Goal: Task Accomplishment & Management: Use online tool/utility

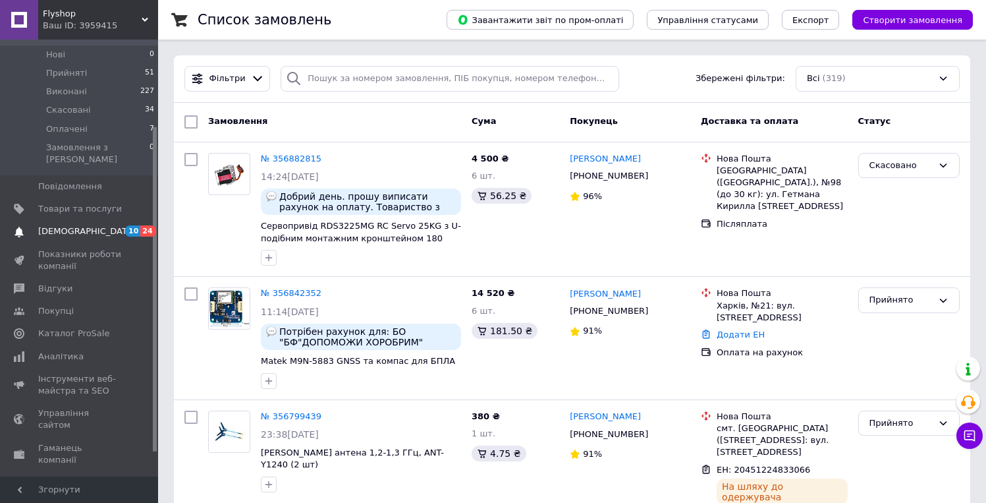
scroll to position [104, 0]
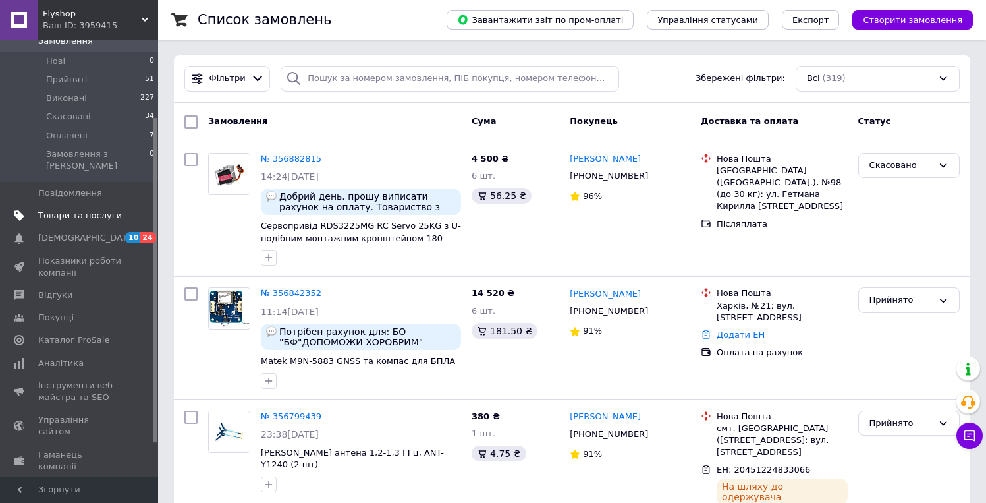
click at [55, 210] on span "Товари та послуги" at bounding box center [80, 216] width 84 height 12
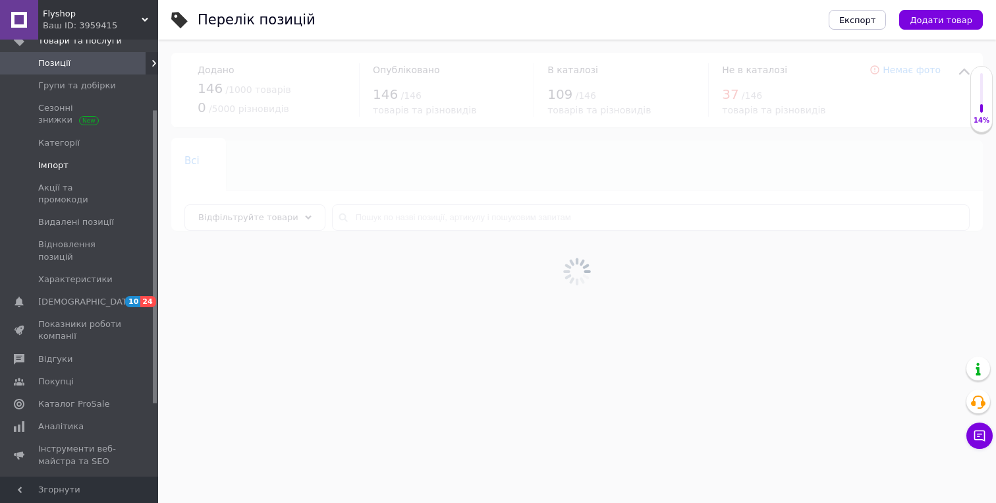
click at [56, 164] on span "Імпорт" at bounding box center [53, 165] width 30 height 12
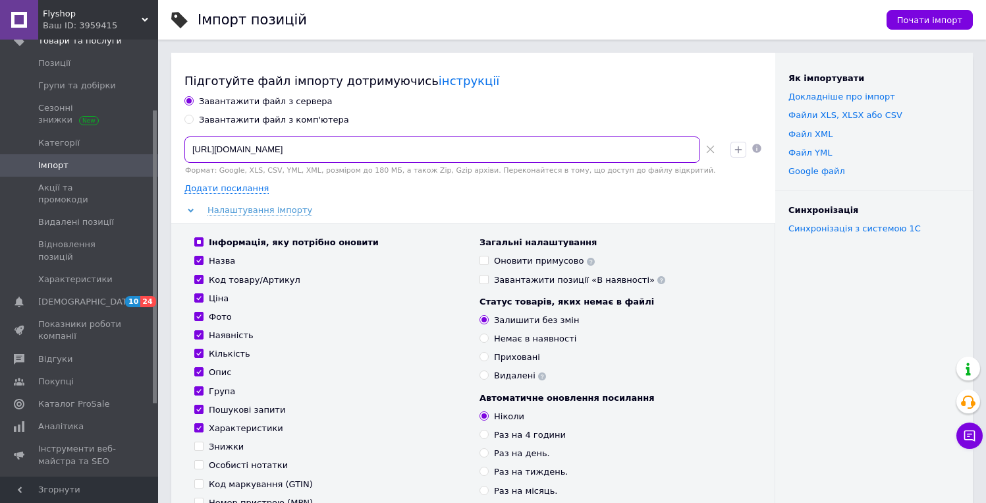
click at [588, 149] on input "[URL][DOMAIN_NAME]" at bounding box center [443, 149] width 516 height 26
paste input "426252de11ff605bd9b13bd065ad2081.xml?1755006480647"
type input "[URL][DOMAIN_NAME]"
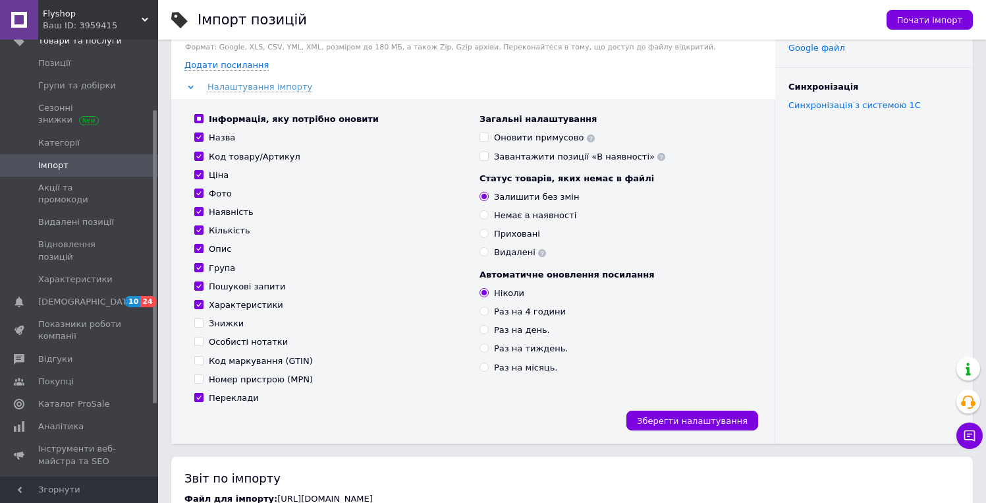
scroll to position [181, 0]
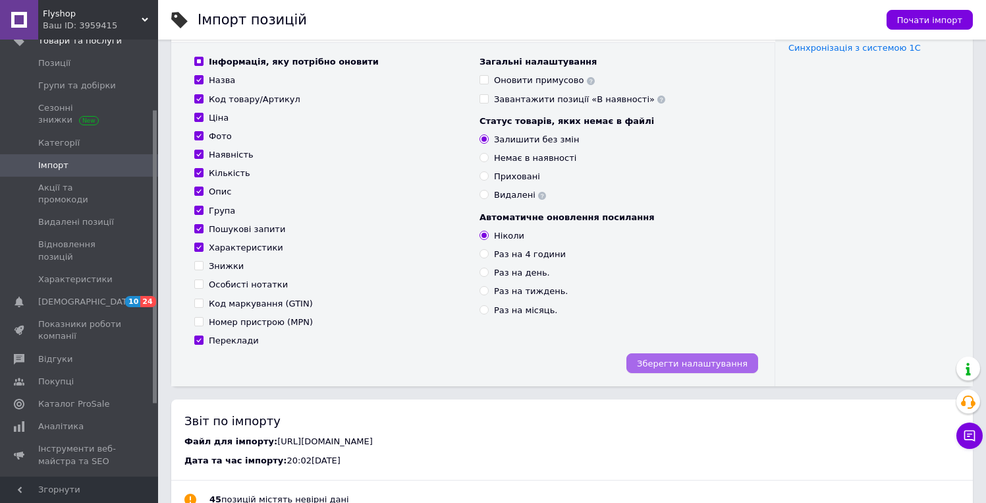
click at [645, 358] on button "Зберегти налаштування" at bounding box center [693, 363] width 132 height 20
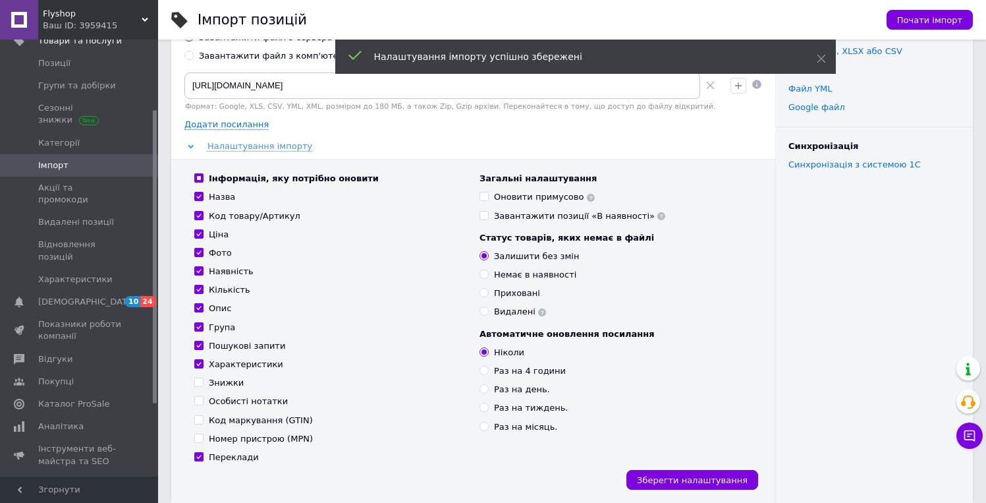
scroll to position [0, 0]
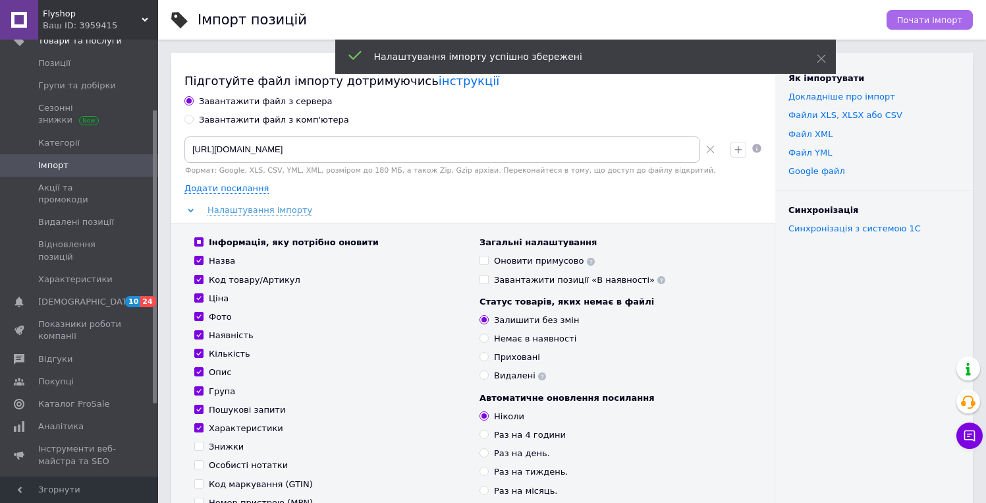
click at [917, 18] on span "Почати імпорт" at bounding box center [930, 20] width 65 height 10
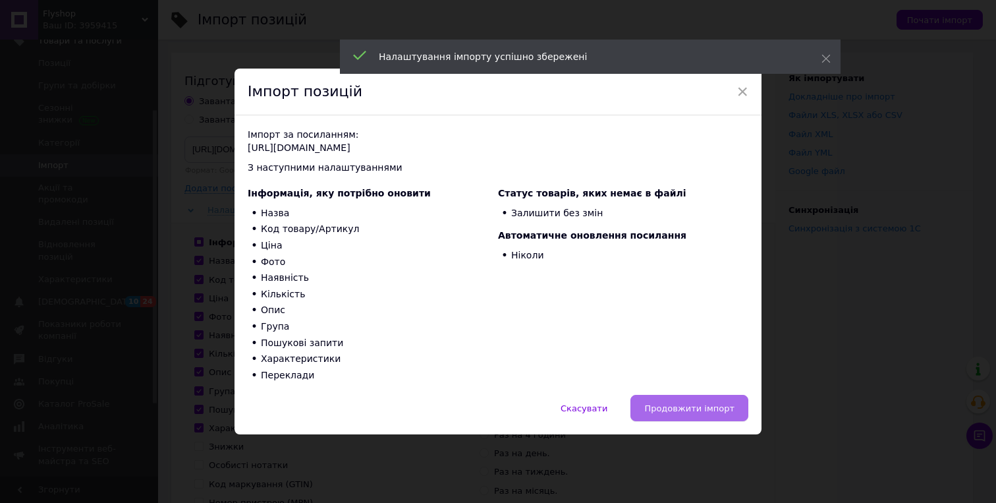
click at [685, 411] on span "Продовжити імпорт" at bounding box center [689, 408] width 90 height 10
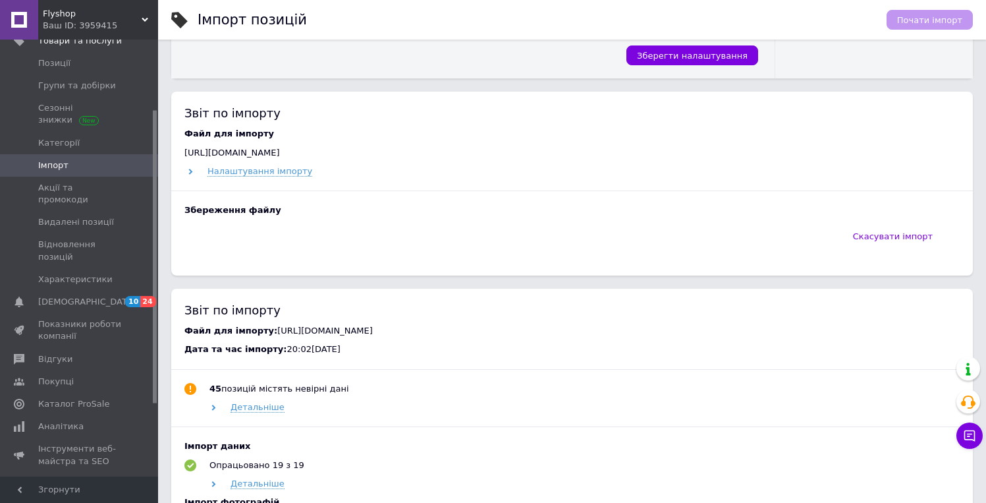
scroll to position [445, 0]
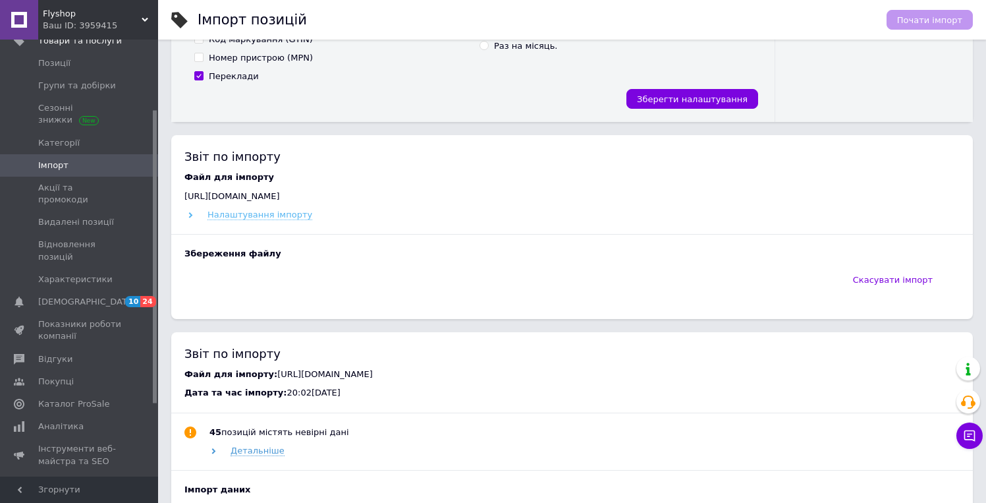
click at [188, 212] on icon at bounding box center [191, 215] width 6 height 6
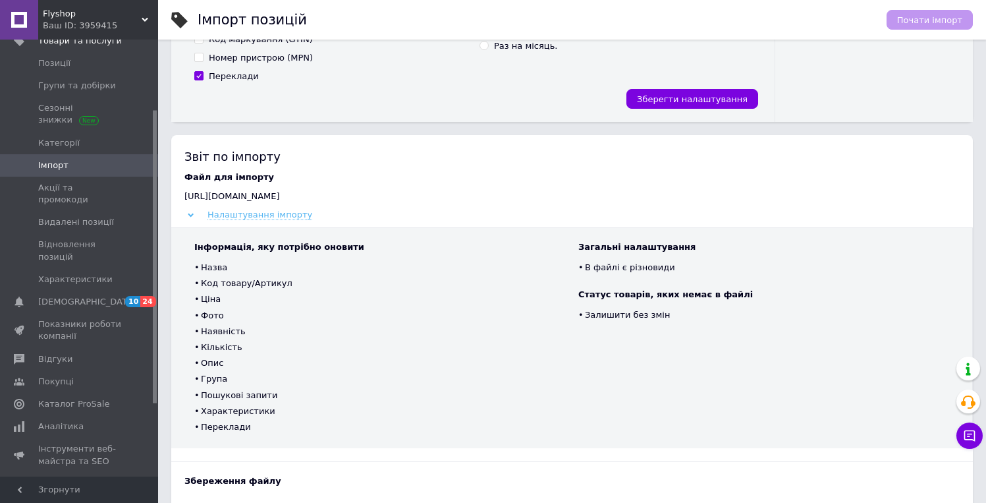
click at [190, 216] on icon at bounding box center [191, 215] width 6 height 6
